Goal: Communication & Community: Ask a question

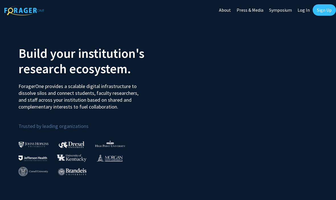
click at [301, 12] on link "Log In" at bounding box center [304, 10] width 18 height 20
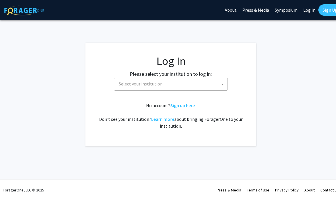
click at [136, 84] on span "Select your institution" at bounding box center [141, 84] width 44 height 6
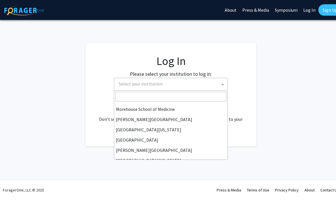
scroll to position [149, 0]
select select "24"
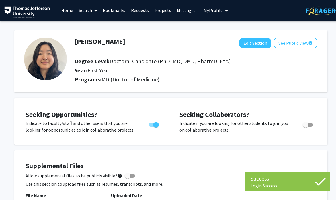
click at [182, 16] on link "Messages" at bounding box center [186, 10] width 24 height 20
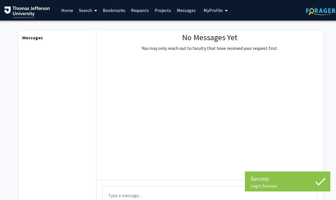
click at [139, 13] on link "Requests" at bounding box center [140, 10] width 24 height 20
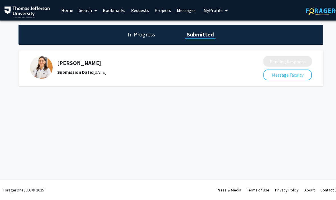
click at [272, 75] on button "Message Faculty" at bounding box center [287, 75] width 48 height 11
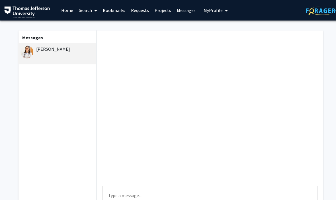
click at [138, 12] on link "Requests" at bounding box center [140, 10] width 24 height 20
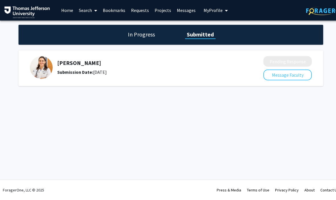
click at [138, 31] on h1 "In Progress" at bounding box center [141, 34] width 30 height 8
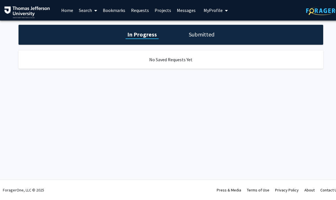
click at [187, 36] on h1 "Submitted" at bounding box center [201, 34] width 29 height 8
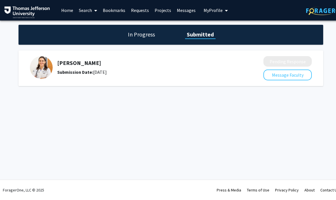
click at [61, 13] on link "Home" at bounding box center [67, 10] width 18 height 20
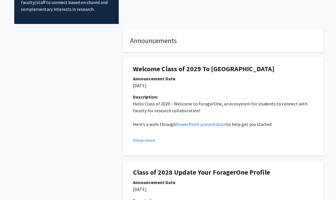
scroll to position [74, 0]
